Goal: Information Seeking & Learning: Learn about a topic

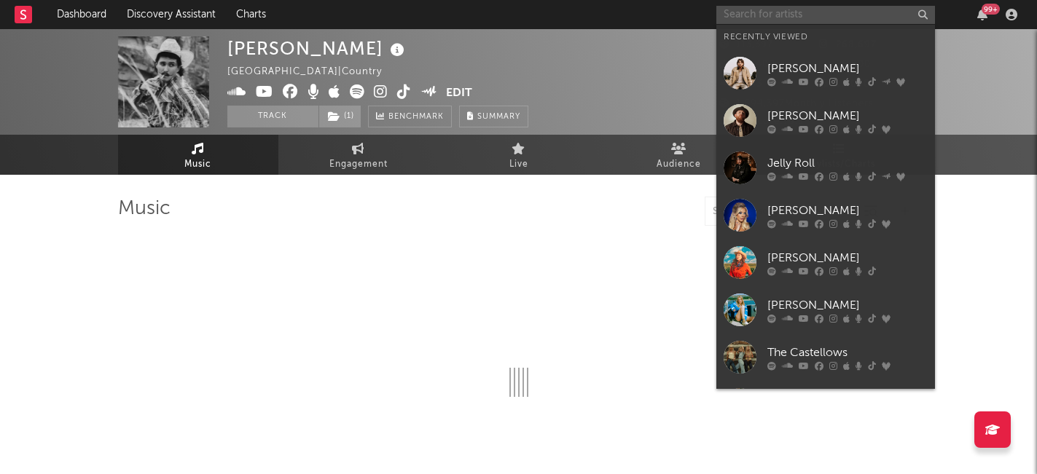
click at [779, 14] on input "text" at bounding box center [825, 15] width 219 height 18
select select "6m"
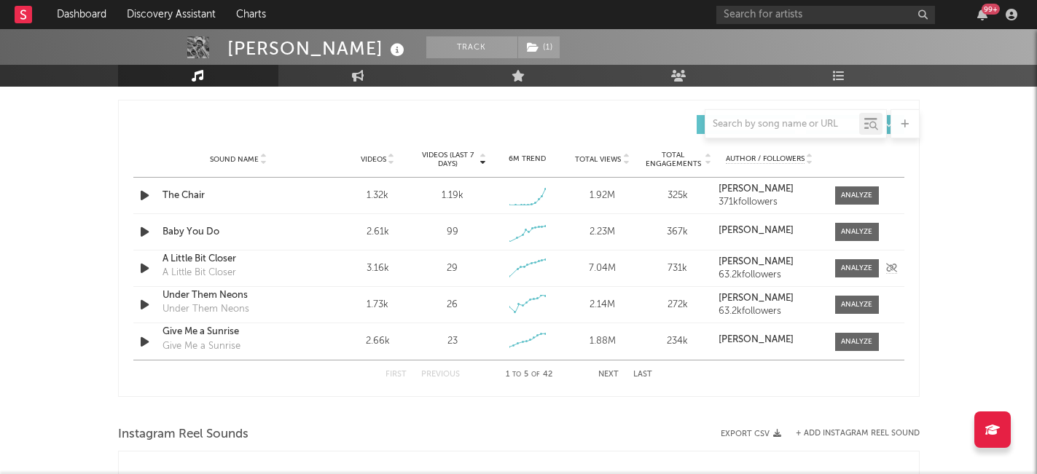
scroll to position [983, 0]
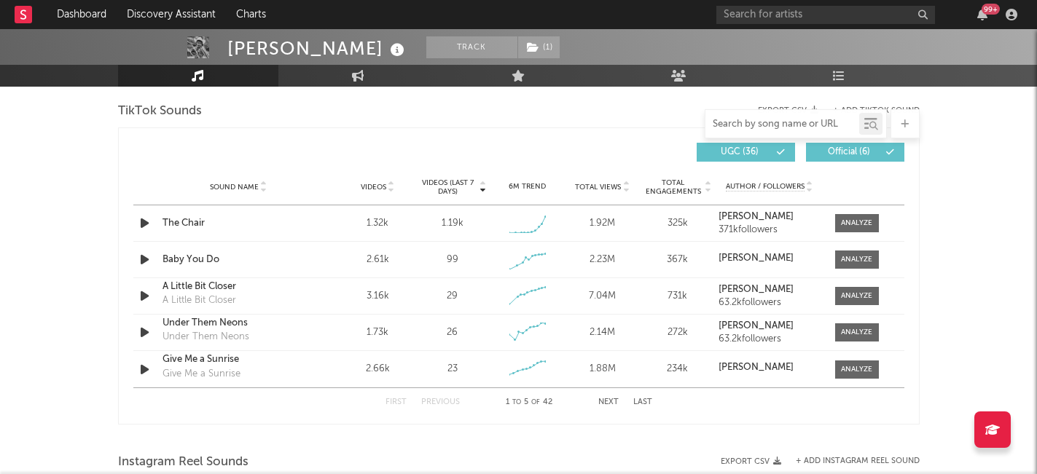
click at [775, 125] on input "text" at bounding box center [782, 125] width 154 height 12
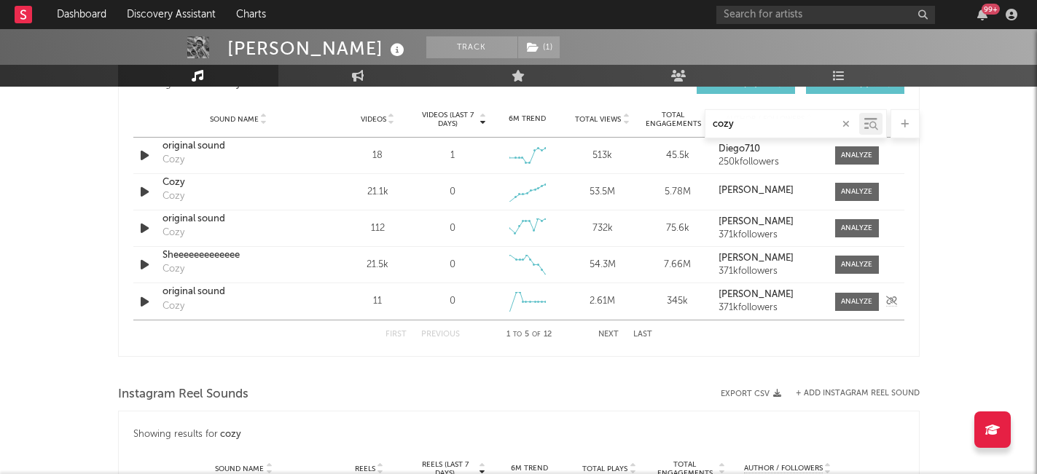
scroll to position [872, 0]
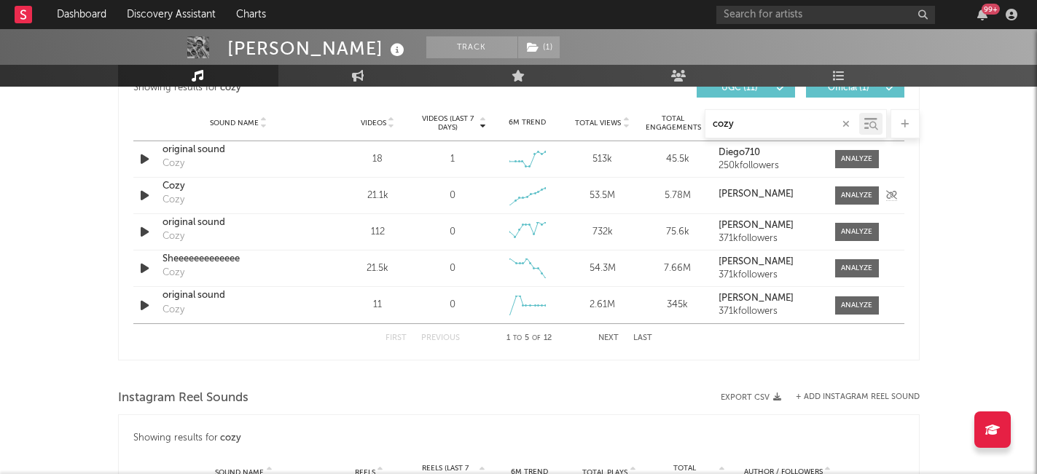
type input "cozy"
click at [284, 192] on div "Cozy" at bounding box center [238, 186] width 152 height 15
click at [861, 197] on div at bounding box center [856, 195] width 31 height 11
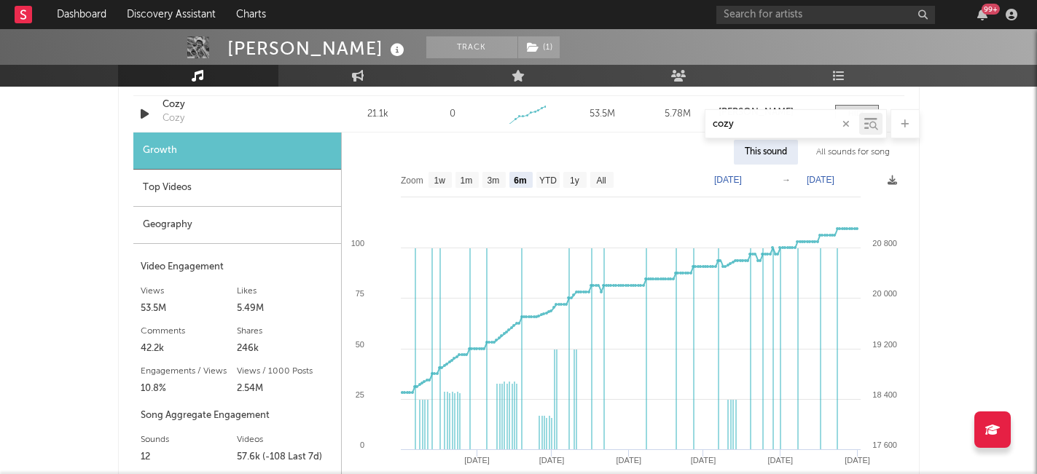
scroll to position [961, 0]
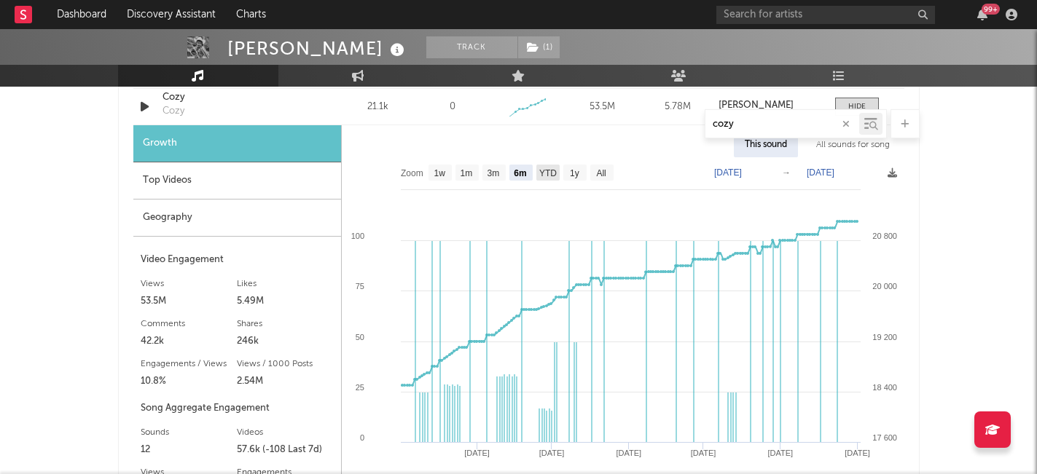
click at [550, 171] on text "YTD" at bounding box center [546, 173] width 17 height 10
select select "YTD"
type input "[DATE]"
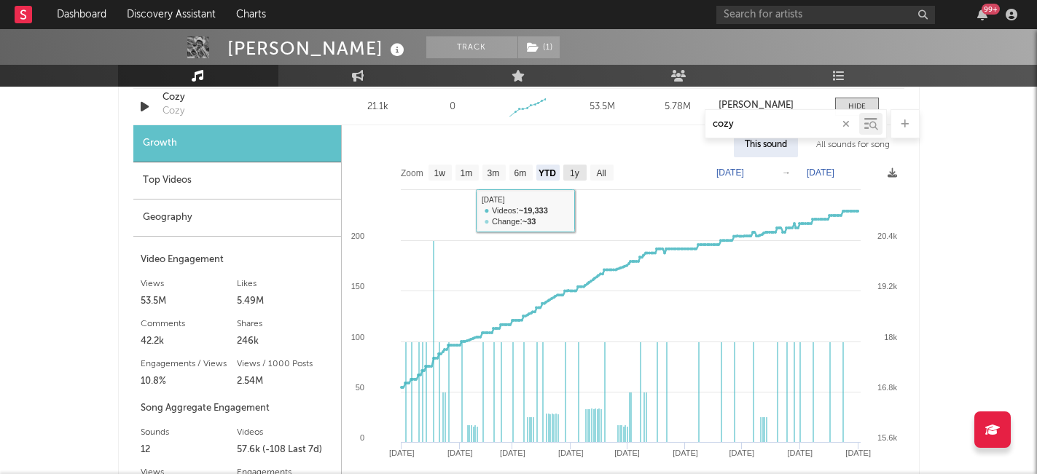
click at [573, 172] on text "1y" at bounding box center [574, 173] width 9 height 10
select select "1y"
type input "[DATE]"
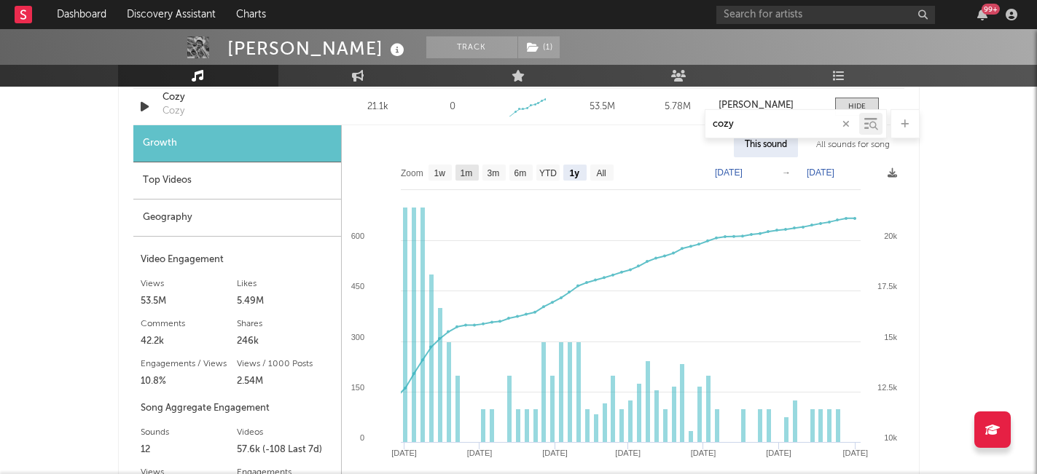
click at [467, 170] on text "1m" at bounding box center [466, 173] width 12 height 10
select select "1m"
type input "[DATE]"
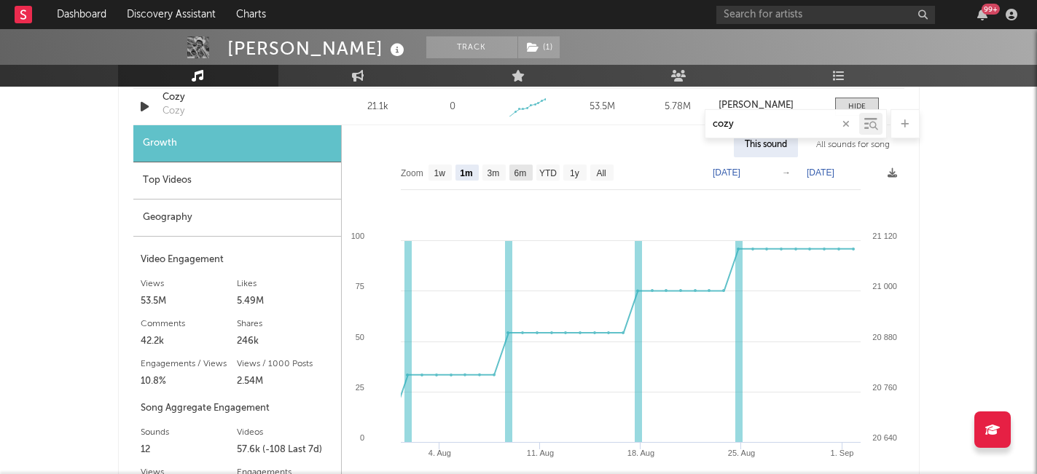
click at [520, 171] on text "6m" at bounding box center [520, 173] width 12 height 10
select select "6m"
type input "[DATE]"
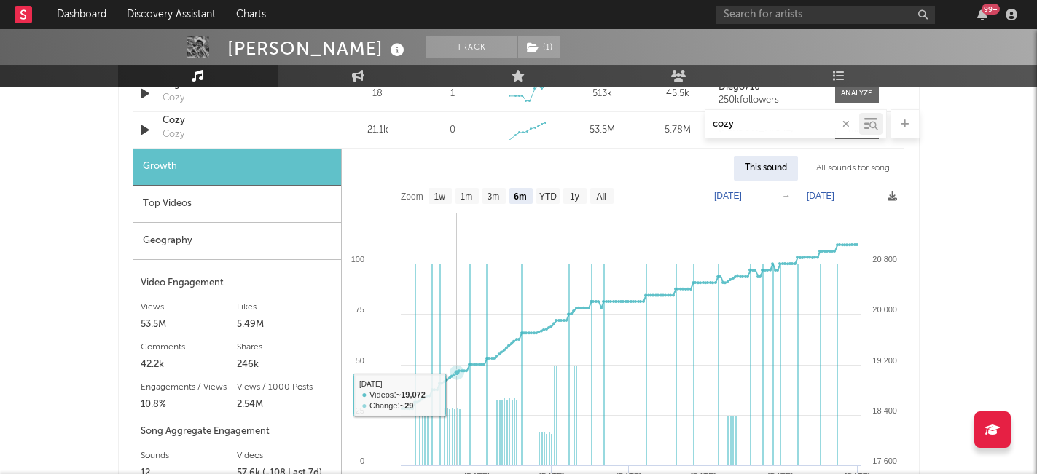
scroll to position [935, 0]
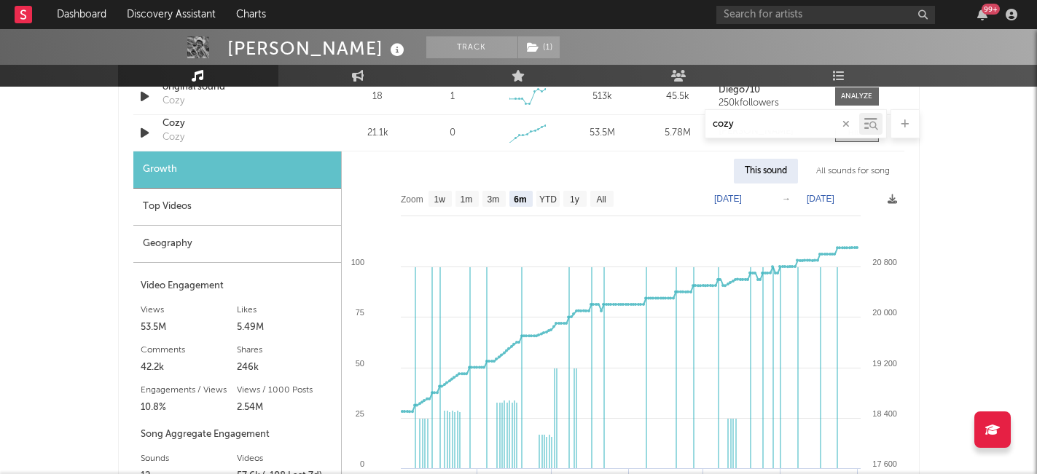
click at [721, 197] on text "[DATE]" at bounding box center [728, 199] width 28 height 10
click at [821, 200] on text "[DATE]" at bounding box center [821, 199] width 28 height 10
click at [861, 196] on input "[DATE]" at bounding box center [828, 199] width 68 height 15
type input "[DATE]"
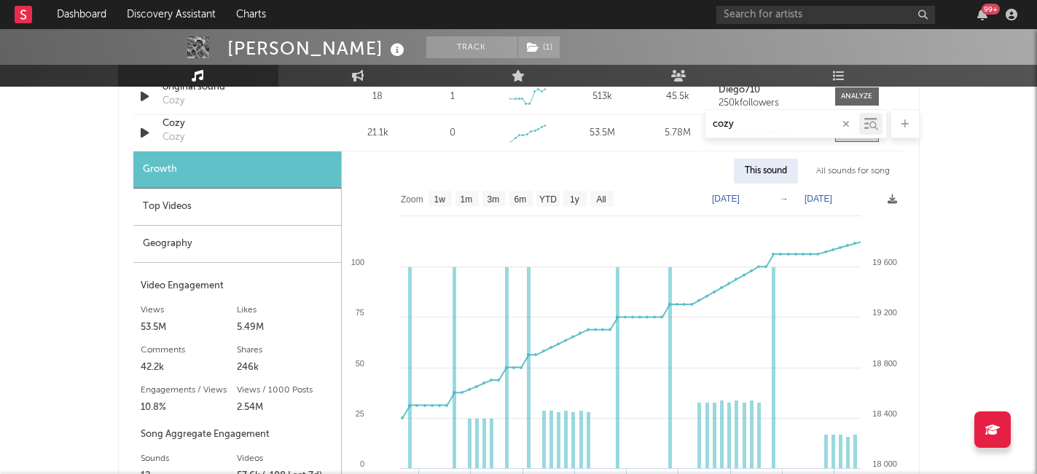
click at [740, 197] on text "[DATE]" at bounding box center [726, 199] width 28 height 10
click at [767, 197] on input "[DATE]" at bounding box center [733, 199] width 68 height 15
type input "[DATE]"
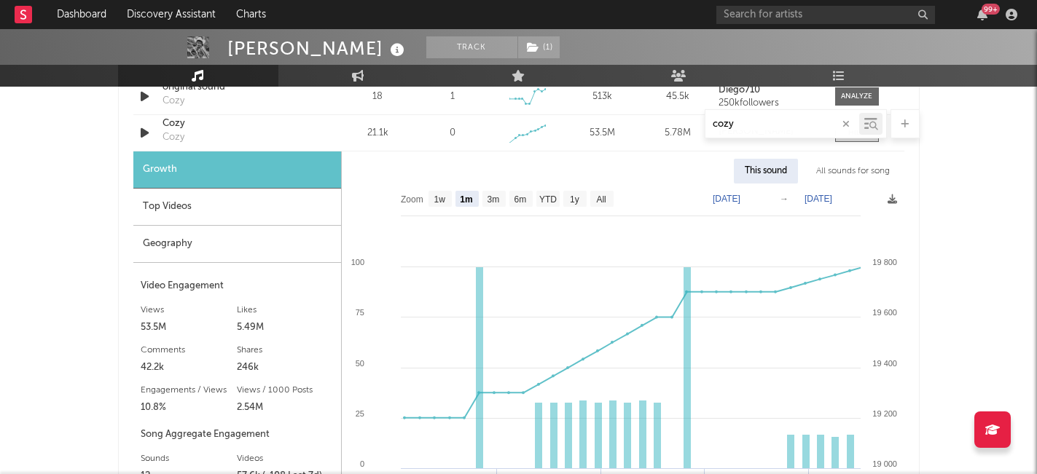
click at [832, 196] on text "[DATE]" at bounding box center [818, 199] width 28 height 10
click at [860, 197] on input "[DATE]" at bounding box center [826, 199] width 68 height 15
click at [962, 178] on div "[PERSON_NAME] Track ( 1 ) [GEOGRAPHIC_DATA] | Country Edit Track ( 1 ) Benchmar…" at bounding box center [518, 316] width 1037 height 2445
click at [604, 196] on text "All" at bounding box center [600, 200] width 9 height 10
select select "All"
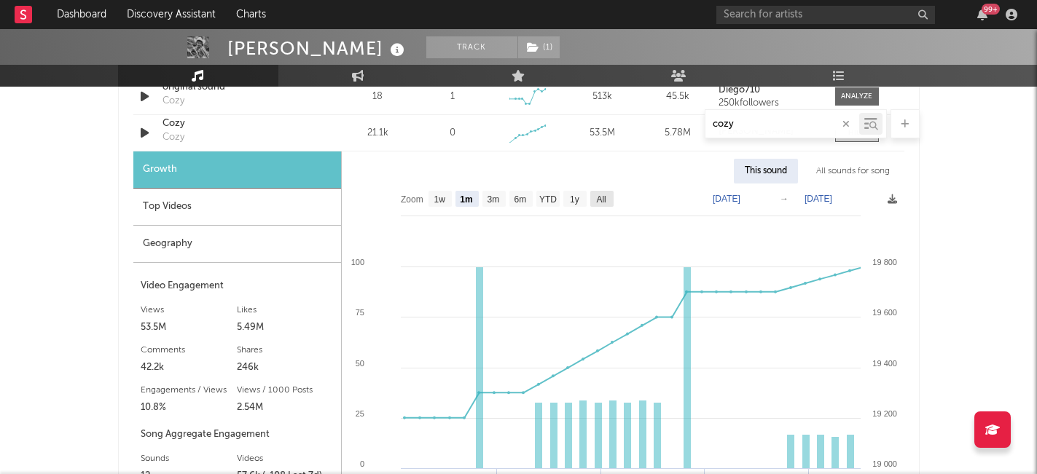
type input "[DATE]"
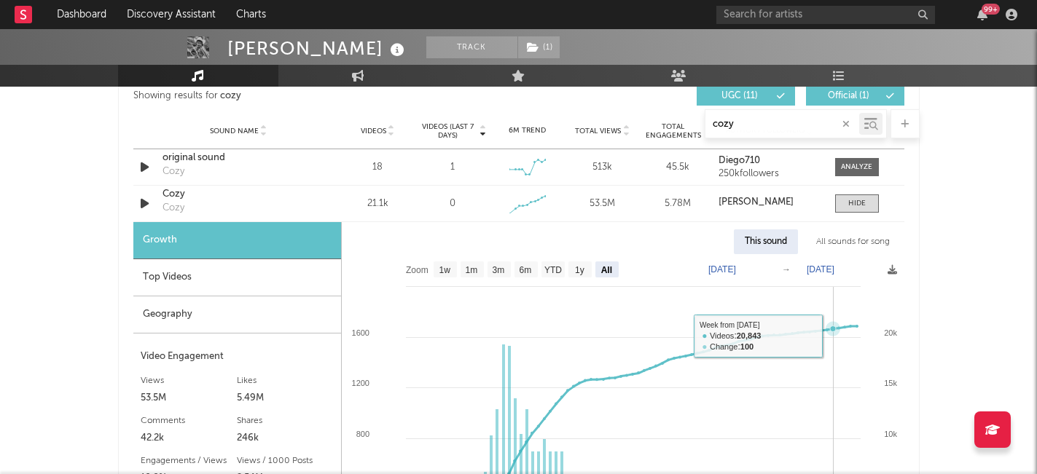
scroll to position [859, 0]
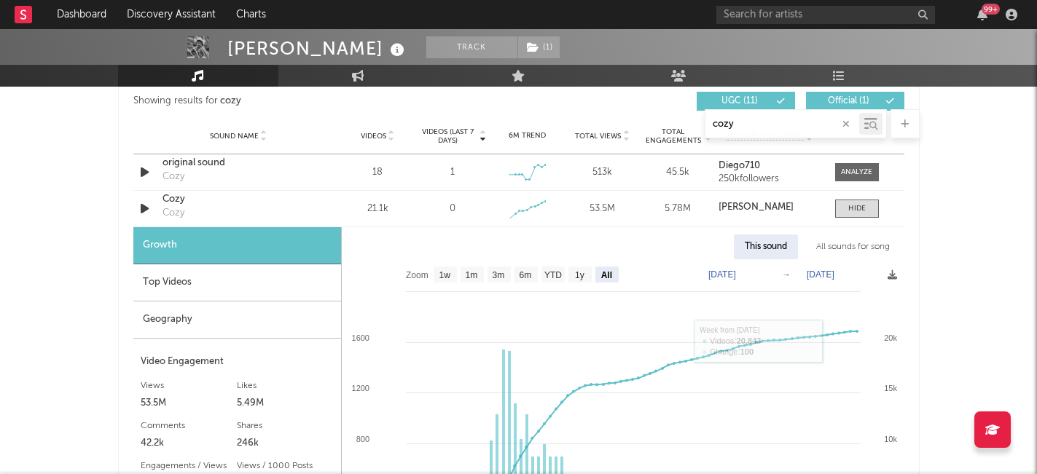
click at [736, 275] on text "[DATE]" at bounding box center [722, 275] width 28 height 10
click at [766, 271] on input "[DATE]" at bounding box center [732, 274] width 68 height 15
type input "[DATE]"
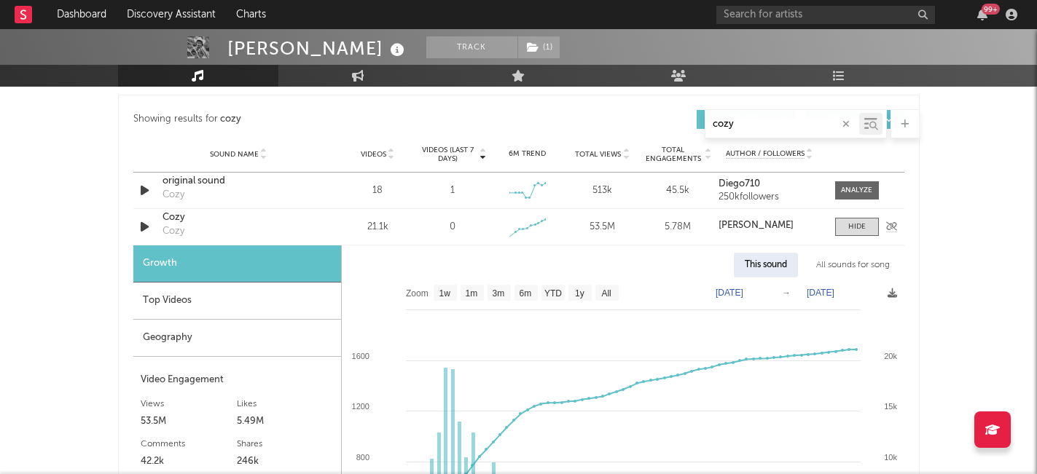
scroll to position [850, 0]
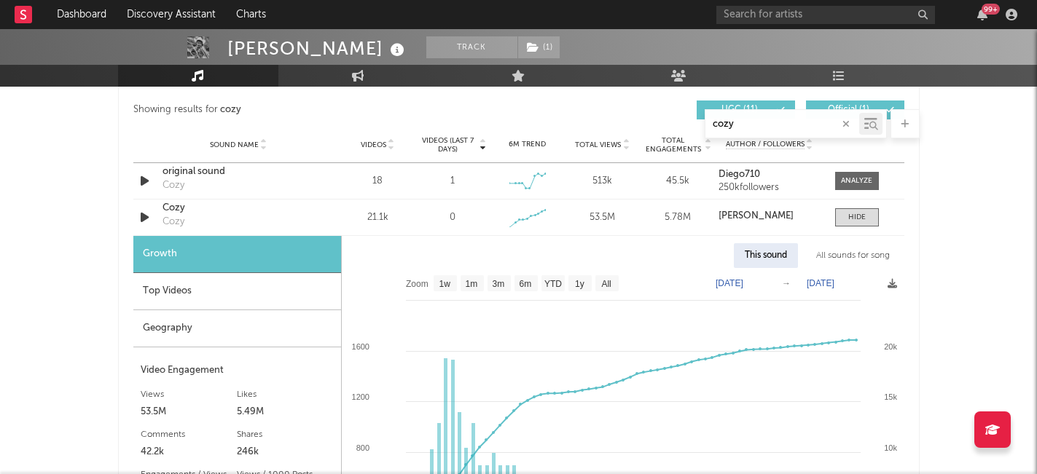
click at [821, 287] on text "[DATE]" at bounding box center [821, 283] width 28 height 10
click at [861, 282] on input "[DATE]" at bounding box center [828, 283] width 68 height 15
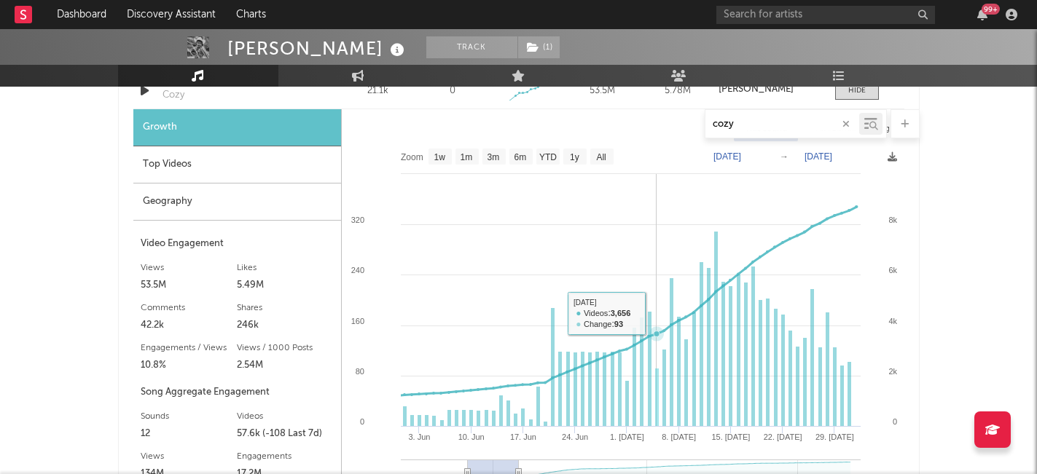
scroll to position [957, 0]
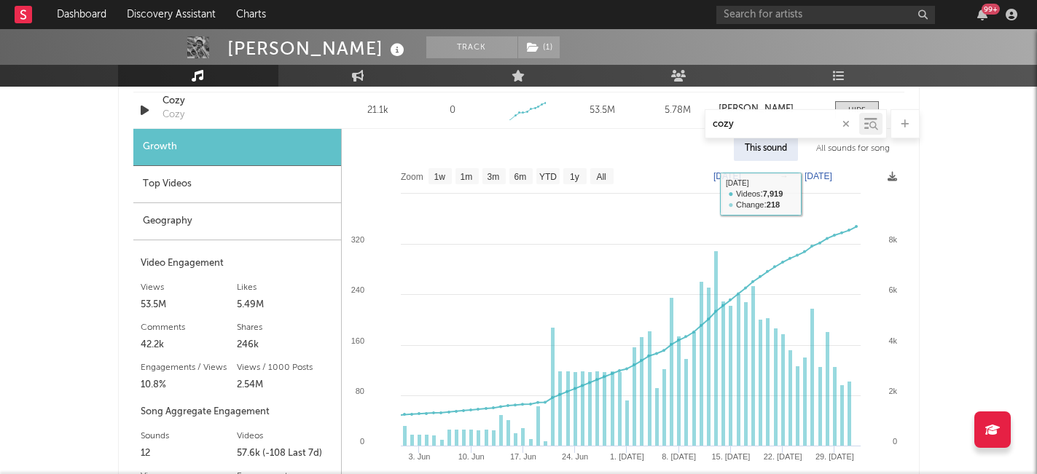
click at [832, 177] on text "[DATE]" at bounding box center [818, 176] width 28 height 10
click at [860, 177] on input "[DATE]" at bounding box center [826, 176] width 68 height 15
type input "[DATE]"
select select "3m"
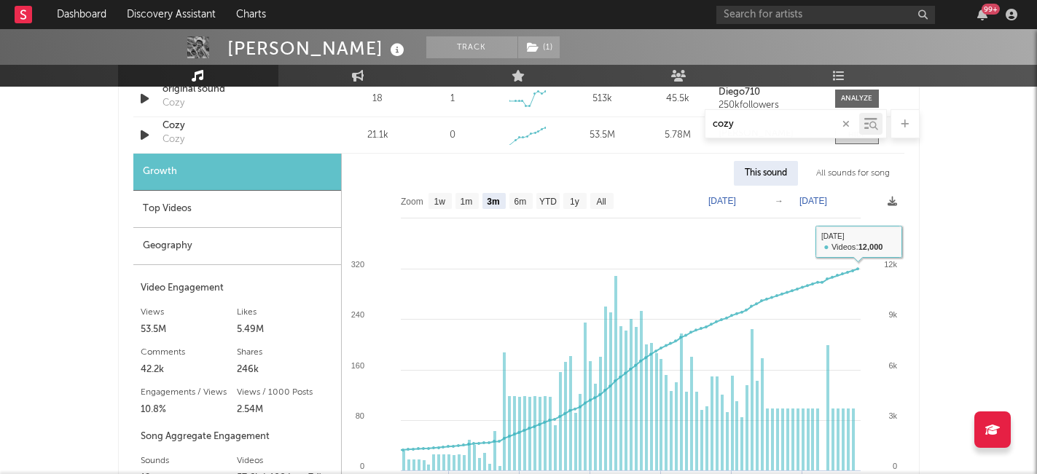
scroll to position [927, 0]
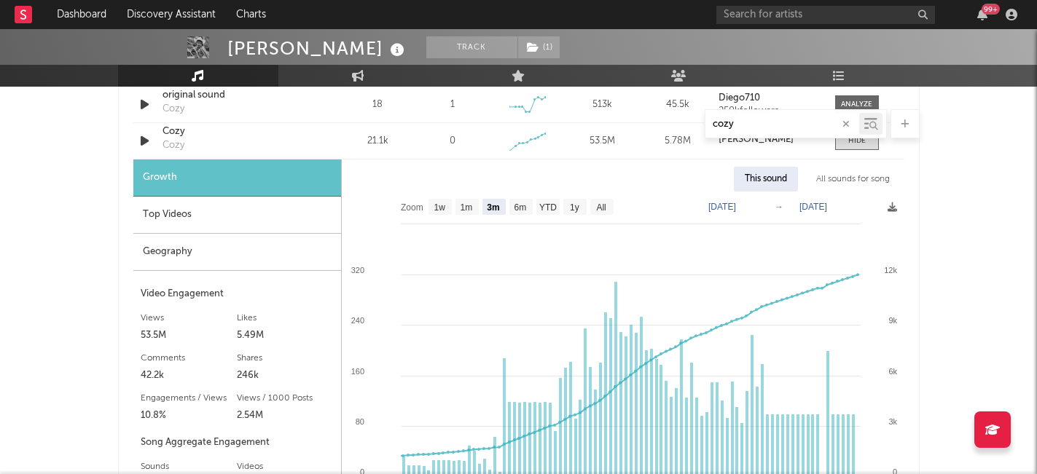
click at [827, 204] on text "[DATE]" at bounding box center [813, 207] width 28 height 10
click at [858, 206] on input "[DATE]" at bounding box center [824, 207] width 68 height 15
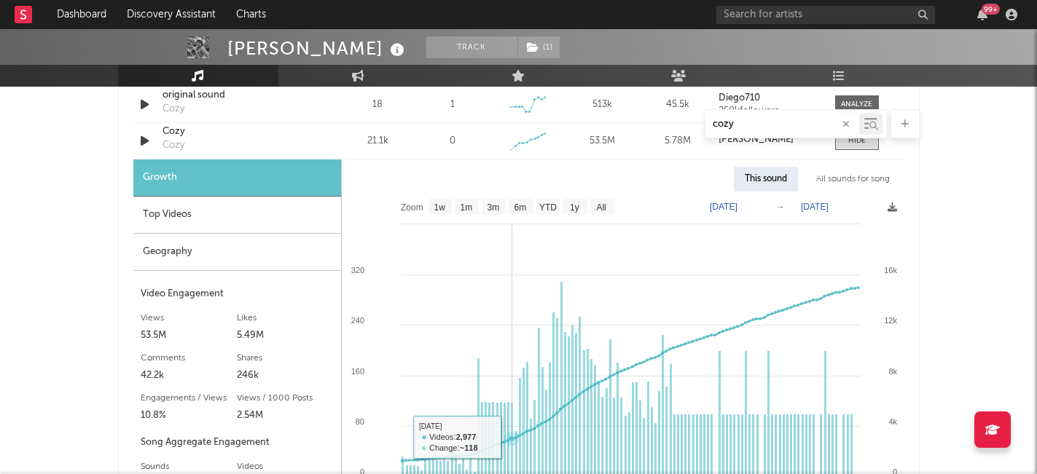
scroll to position [955, 0]
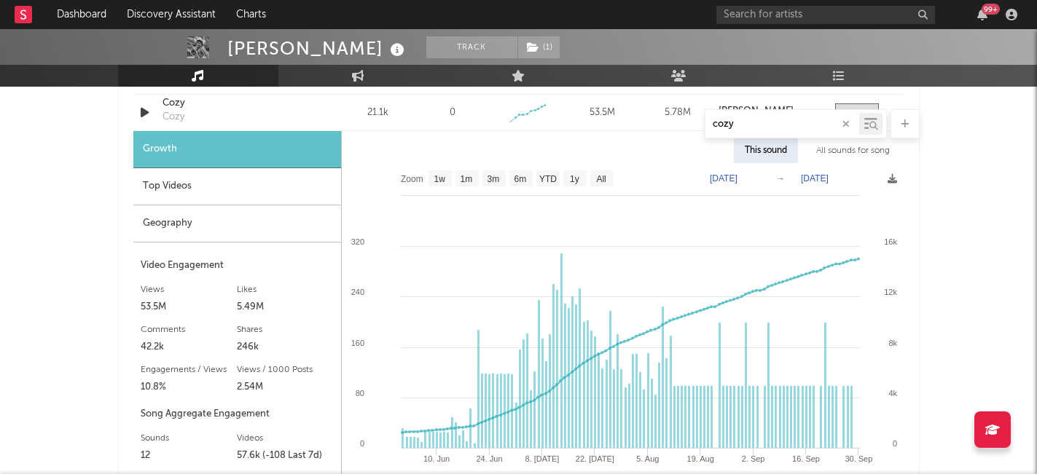
click at [818, 179] on text "[DATE]" at bounding box center [815, 178] width 28 height 10
click at [858, 177] on input "[DATE]" at bounding box center [824, 178] width 68 height 15
type input "[DATE]"
select select "3m"
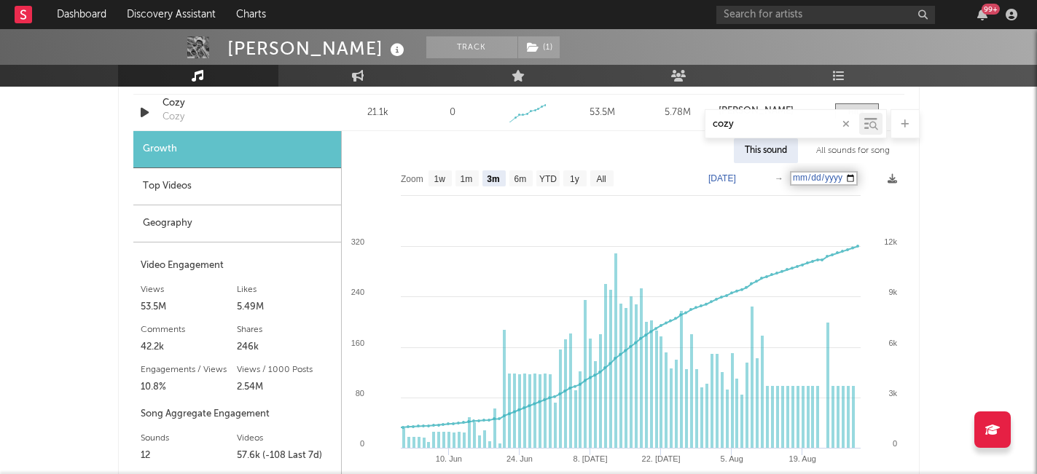
click at [971, 257] on div "[PERSON_NAME] Track ( 1 ) [GEOGRAPHIC_DATA] | Country Edit Track ( 1 ) Benchmar…" at bounding box center [518, 296] width 1037 height 2445
click at [982, 302] on div "[PERSON_NAME] Track ( 1 ) [GEOGRAPHIC_DATA] | Country Edit Track ( 1 ) Benchmar…" at bounding box center [518, 296] width 1037 height 2445
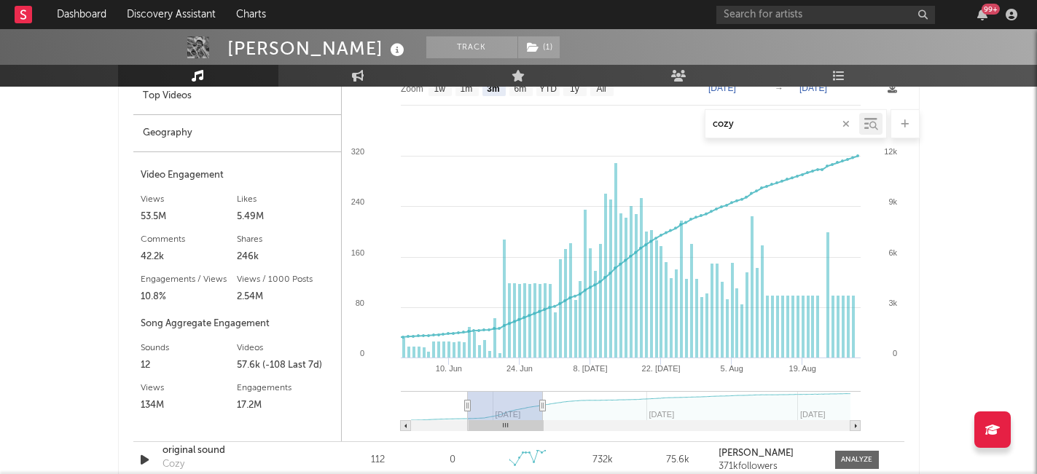
scroll to position [1046, 0]
click at [972, 316] on div "[PERSON_NAME] Track ( 1 ) [GEOGRAPHIC_DATA] | Country Edit Track ( 1 ) Benchmar…" at bounding box center [518, 205] width 1037 height 2445
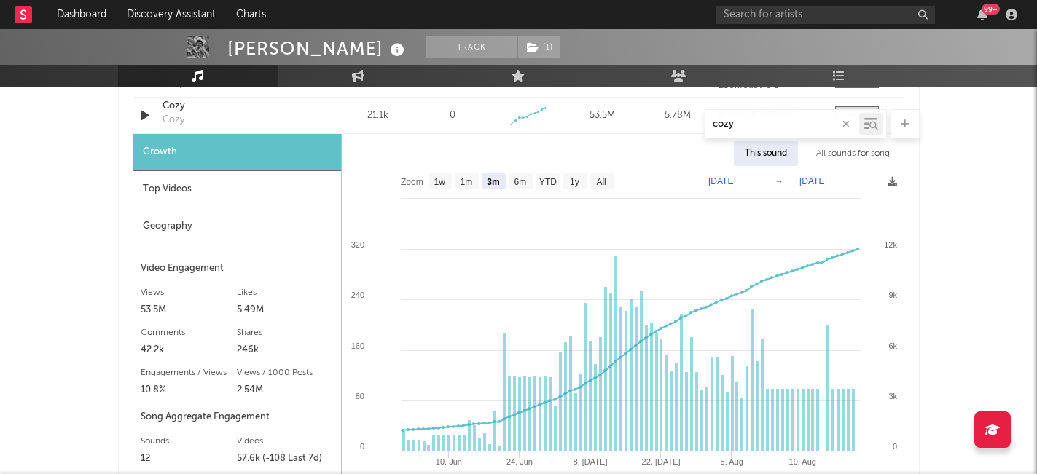
scroll to position [952, 0]
